Goal: Task Accomplishment & Management: Complete application form

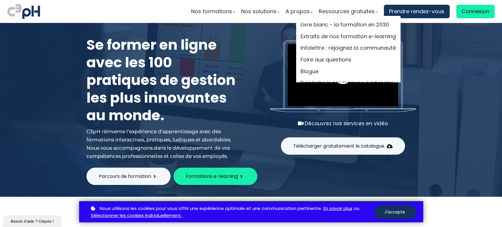
scroll to position [9, 0]
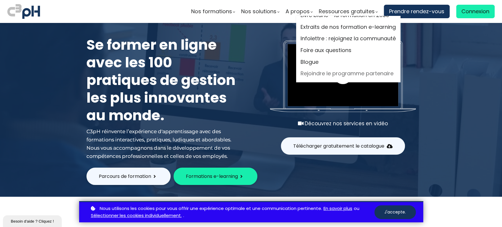
click at [353, 76] on link "Rejoindre le programme partenaire" at bounding box center [348, 73] width 95 height 9
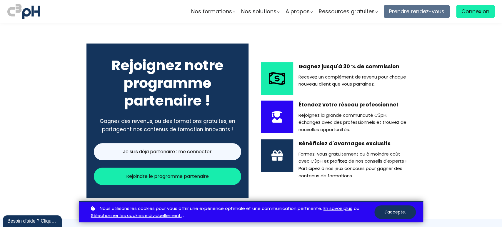
click at [431, 12] on span "Prendre rendez-vous" at bounding box center [416, 11] width 55 height 9
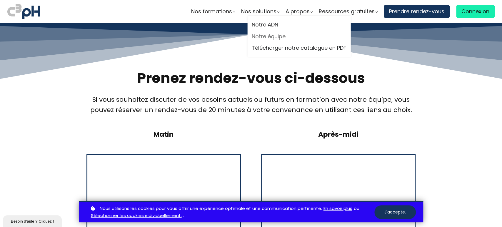
click at [273, 35] on link "Notre équipe" at bounding box center [299, 36] width 94 height 9
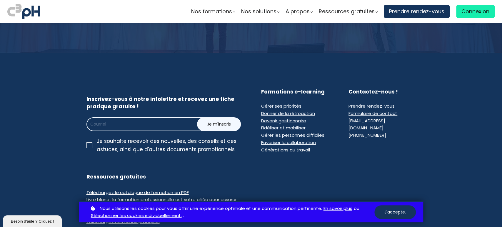
scroll to position [1349, 0]
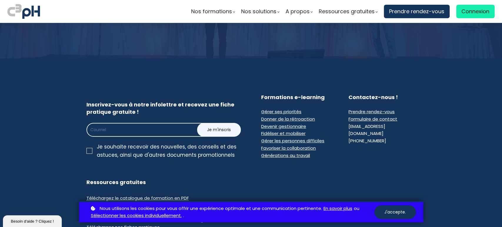
click at [365, 116] on span "Formulaire de contact" at bounding box center [373, 119] width 49 height 6
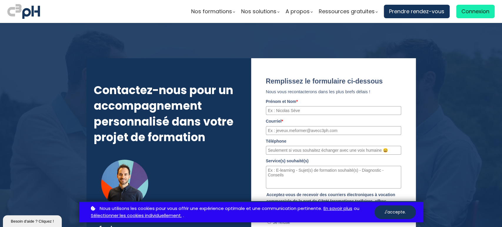
click at [286, 109] on input "Prénom et Nom *" at bounding box center [333, 110] width 135 height 9
type input "sophie Laleman"
type input "lalemansophie@gmail.com"
type input "0612066164"
drag, startPoint x: 321, startPoint y: 132, endPoint x: 252, endPoint y: 134, distance: 69.5
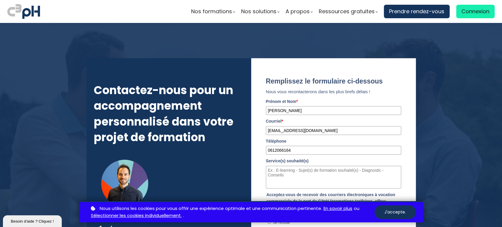
click at [252, 134] on div "Remplissez le formulaire ci-dessous Nous vous recontacterons dans les plus bref…" at bounding box center [333, 158] width 165 height 201
type input "Sophie.laleman@vivenncia.com"
click at [278, 171] on textarea "Service(s) souhaité(s)" at bounding box center [333, 177] width 135 height 23
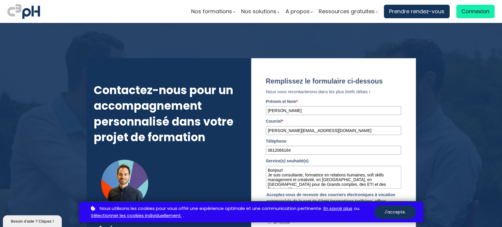
click at [324, 184] on textarea "Bonjour! Je suis consultante, formatrice en relations humaines, soft skills man…" at bounding box center [333, 177] width 135 height 23
click at [325, 183] on textarea "Bonjour! Je suis consultante, formatrice en relations humaines, soft skills man…" at bounding box center [333, 177] width 135 height 23
click at [358, 185] on textarea "Bonjour! Je suis consultante, formatrice en relations humaines, soft skills man…" at bounding box center [333, 177] width 135 height 23
click at [303, 173] on textarea "Bonjour! Je suis consultante, formatrice en relations humaines, soft skills man…" at bounding box center [333, 177] width 135 height 23
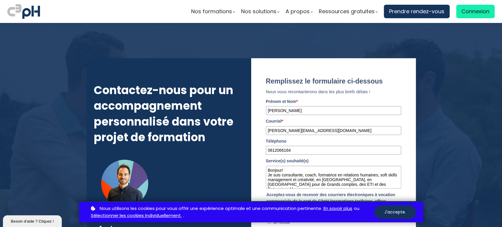
click at [366, 186] on textarea "Bonjour! Je suis consultante, coach, formatrice en relations humaines, soft ski…" at bounding box center [333, 177] width 135 height 23
click at [355, 181] on textarea "Bonjour! Je suis consultante, coach, formatrice en relations humaines, soft ski…" at bounding box center [333, 177] width 135 height 23
click at [355, 180] on textarea "Bonjour! Je suis consultante, coach, formatrice en relations humaines, soft ski…" at bounding box center [333, 177] width 135 height 23
click at [309, 185] on textarea "Bonjour! Je suis consultante, coach, formatrice en relations humaines, soft ski…" at bounding box center [333, 177] width 135 height 23
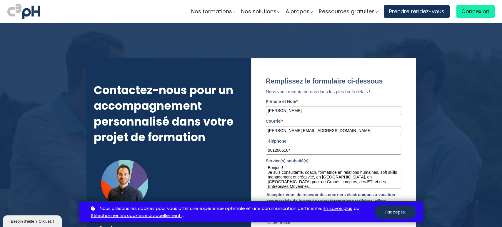
scroll to position [5, 0]
drag, startPoint x: 331, startPoint y: 185, endPoint x: 311, endPoint y: 186, distance: 20.3
click at [311, 186] on textarea "Bonjour! Je suis consultante, coach, formatrice en relations humaines, soft ski…" at bounding box center [333, 177] width 135 height 23
click at [356, 184] on textarea "Bonjour! Je suis consultante, coach, formatrice en relations humaines, soft ski…" at bounding box center [333, 177] width 135 height 23
click at [358, 178] on textarea "Bonjour! Je suis consultante, coach, formatrice en relations humaines, soft ski…" at bounding box center [333, 177] width 135 height 23
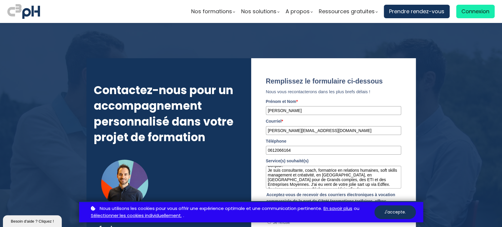
click at [282, 184] on textarea "Bonjour! Je suis consultante, coach, formatrice en relations humaines, soft ski…" at bounding box center [333, 177] width 135 height 23
click at [277, 184] on textarea "Bonjour! Je suis consultante, coach, formatrice en relations humaines, soft ski…" at bounding box center [333, 177] width 135 height 23
click at [366, 183] on textarea "Bonjour! Je suis consultante, coach, formatrice en relations humaines, soft ski…" at bounding box center [333, 177] width 135 height 23
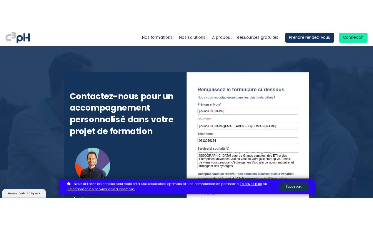
scroll to position [0, 0]
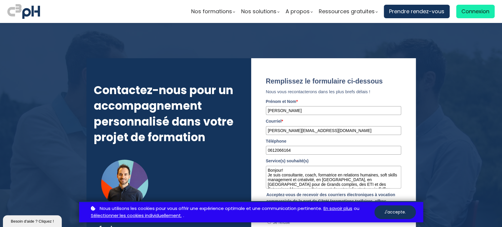
drag, startPoint x: 316, startPoint y: 186, endPoint x: 259, endPoint y: 164, distance: 60.9
click at [260, 164] on form "Remplissez le formulaire ci-dessous Nous vous recontacterons dans les plus bref…" at bounding box center [333, 161] width 147 height 181
type textarea "Bonjour! Je suis consultante, coach, formatrice en relations humaines, soft ski…"
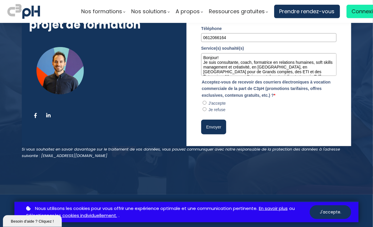
scroll to position [117, 0]
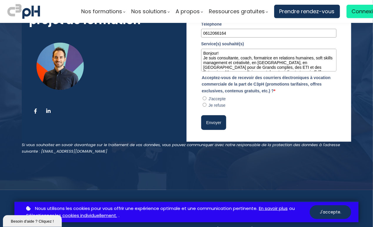
click at [49, 110] on span at bounding box center [48, 111] width 5 height 5
click at [203, 104] on refuse"] "Je refuse" at bounding box center [205, 105] width 4 height 4
radio refuse"] "true"
click at [202, 58] on textarea "Bonjour! Je suis consultante, coach, formatrice en relations humaines, soft ski…" at bounding box center [268, 60] width 135 height 23
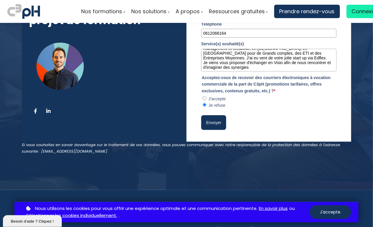
drag, startPoint x: 201, startPoint y: 53, endPoint x: 260, endPoint y: 71, distance: 61.4
click at [260, 71] on div "Remplissez le formulaire ci-dessous Nous vous recontacterons dans les plus bref…" at bounding box center [268, 45] width 135 height 170
paste textarea "Voici une version améliorée, plus fluide et professionnelle de ton texte : --- …"
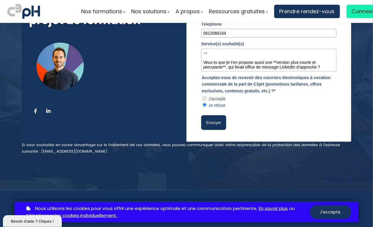
scroll to position [71, 0]
drag, startPoint x: 320, startPoint y: 65, endPoint x: 199, endPoint y: 58, distance: 120.8
click at [199, 58] on form "Remplissez le formulaire ci-dessous Nous vous recontacterons dans les plus bref…" at bounding box center [268, 44] width 147 height 181
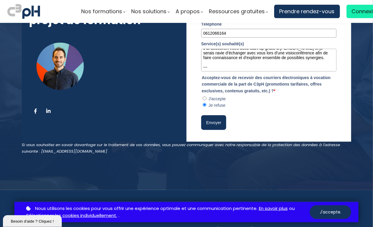
scroll to position [66, 0]
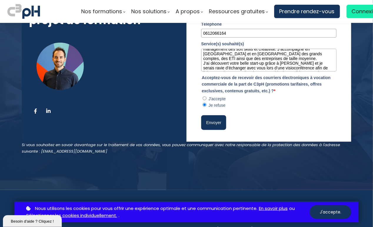
drag, startPoint x: 216, startPoint y: 52, endPoint x: 187, endPoint y: 53, distance: 29.1
click at [187, 53] on div "Remplissez le formulaire ci-dessous Nous vous recontacterons dans les plus bref…" at bounding box center [268, 41] width 165 height 201
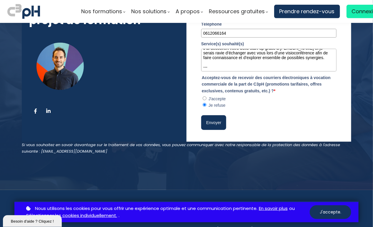
scroll to position [56, 0]
click at [212, 64] on textarea "Voici une version améliorée, plus fluide et professionnelle de ton texte : --- …" at bounding box center [268, 60] width 135 height 23
drag, startPoint x: 206, startPoint y: 61, endPoint x: 199, endPoint y: 62, distance: 7.7
click at [199, 62] on form "Remplissez le formulaire ci-dessous Nous vous recontacterons dans les plus bref…" at bounding box center [268, 44] width 147 height 181
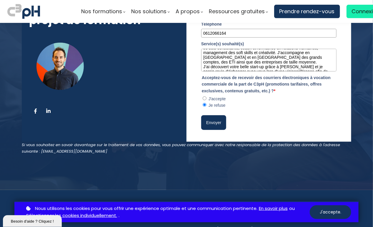
scroll to position [31, 0]
click at [235, 55] on textarea "Voici une version améliorée, plus fluide et professionnelle de ton texte : --- …" at bounding box center [268, 60] width 135 height 23
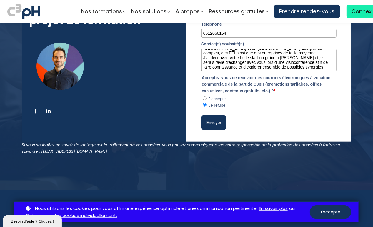
scroll to position [52, 0]
click at [320, 59] on textarea "Voici une version améliorée, plus fluide et professionnelle de ton texte : --- …" at bounding box center [268, 60] width 135 height 23
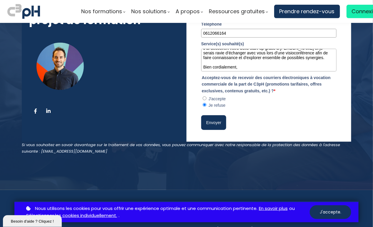
scroll to position [59, 0]
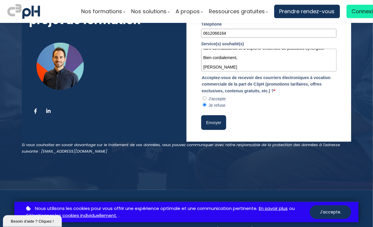
type textarea "Voici une version améliorée, plus fluide et professionnelle de ton texte : --- …"
click at [211, 124] on button "Envoyer" at bounding box center [213, 122] width 25 height 15
